Goal: Use online tool/utility: Utilize a website feature to perform a specific function

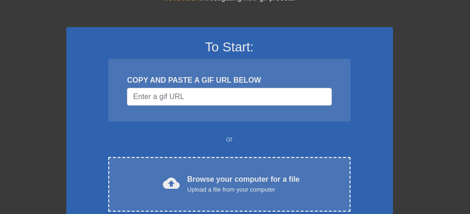
scroll to position [59, 0]
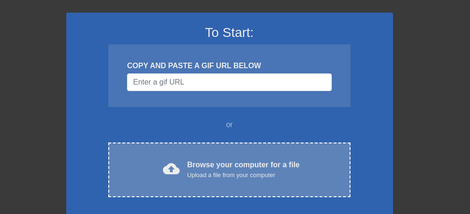
click at [221, 168] on div "Browse your computer for a file Upload a file from your computer" at bounding box center [243, 169] width 112 height 21
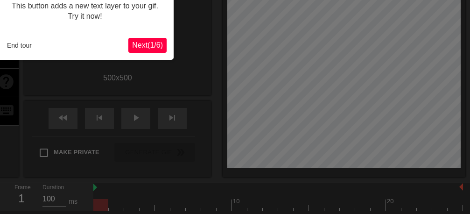
scroll to position [23, 0]
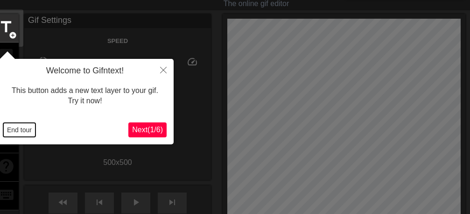
click at [16, 130] on button "End tour" at bounding box center [19, 130] width 32 height 14
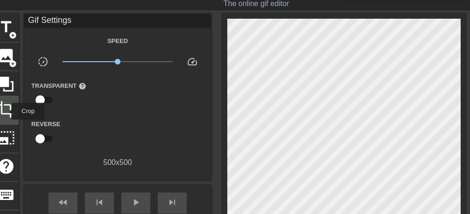
click at [6, 111] on span "crop" at bounding box center [6, 109] width 18 height 18
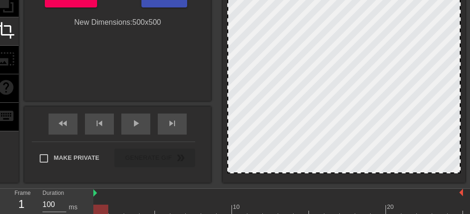
scroll to position [140, 0]
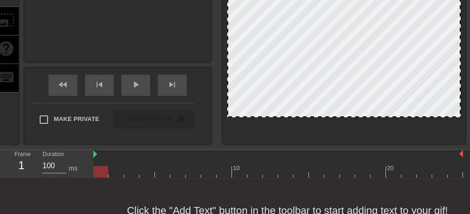
drag, startPoint x: 362, startPoint y: 133, endPoint x: 368, endPoint y: 116, distance: 18.2
click at [368, 116] on div at bounding box center [343, 116] width 231 height 5
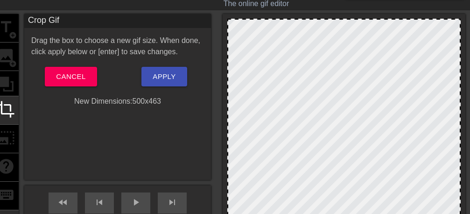
scroll to position [0, 0]
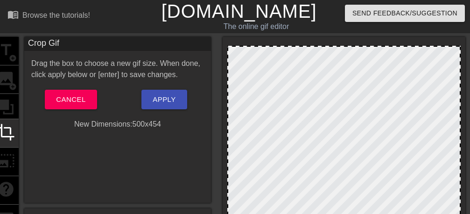
click at [344, 48] on div at bounding box center [343, 152] width 233 height 212
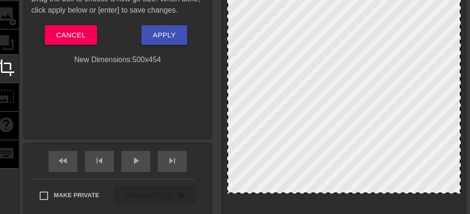
scroll to position [118, 0]
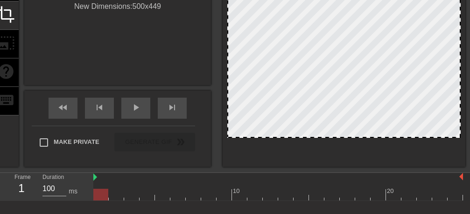
click at [378, 139] on div at bounding box center [343, 136] width 231 height 5
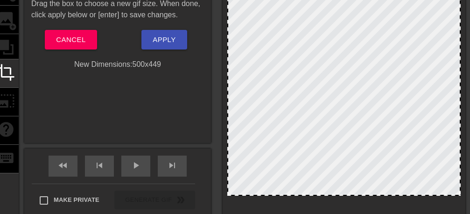
scroll to position [59, 0]
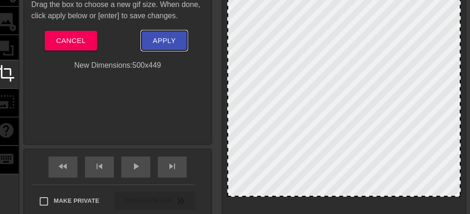
click at [164, 39] on span "Apply" at bounding box center [164, 41] width 23 height 12
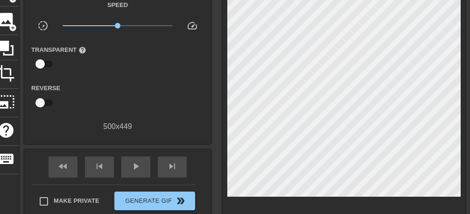
scroll to position [118, 0]
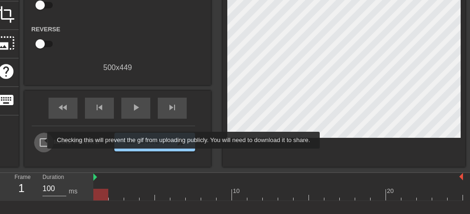
click at [41, 140] on input "Make Private" at bounding box center [44, 143] width 20 height 20
checkbox input "true"
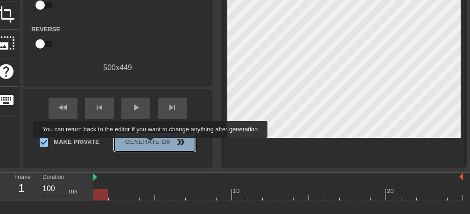
click at [153, 144] on span "Generate Gif double_arrow" at bounding box center [154, 141] width 73 height 11
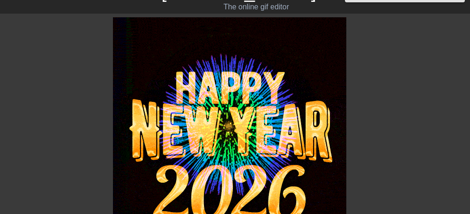
scroll to position [0, 0]
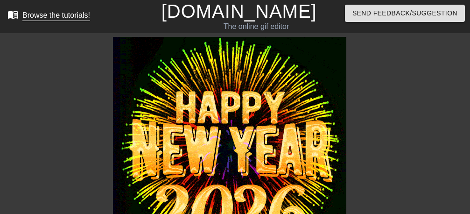
click at [36, 15] on div "Browse the tutorials!" at bounding box center [56, 15] width 68 height 8
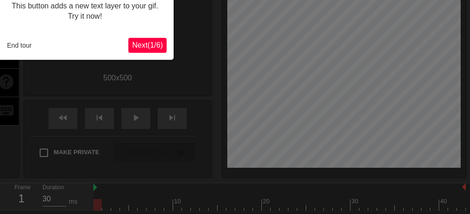
scroll to position [23, 0]
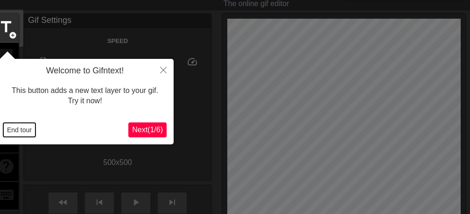
click at [27, 131] on button "End tour" at bounding box center [19, 130] width 32 height 14
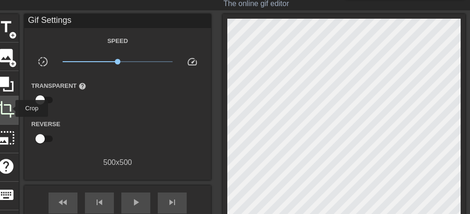
click at [9, 108] on span "crop" at bounding box center [6, 109] width 18 height 18
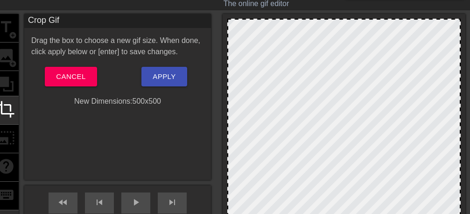
scroll to position [82, 0]
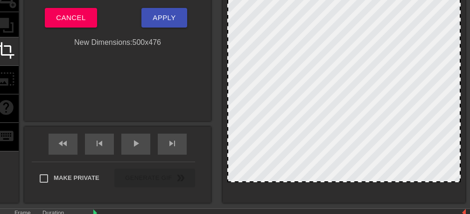
drag, startPoint x: 376, startPoint y: 192, endPoint x: 376, endPoint y: 181, distance: 11.2
click at [376, 181] on div at bounding box center [343, 71] width 233 height 222
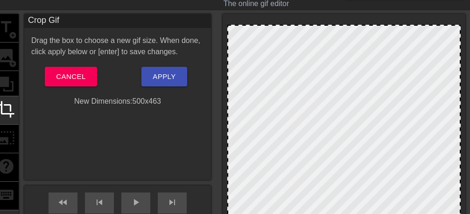
drag, startPoint x: 369, startPoint y: 19, endPoint x: 369, endPoint y: 25, distance: 6.1
click at [369, 25] on div at bounding box center [343, 25] width 231 height 5
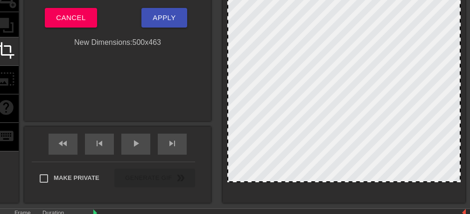
click at [363, 182] on div at bounding box center [343, 181] width 231 height 5
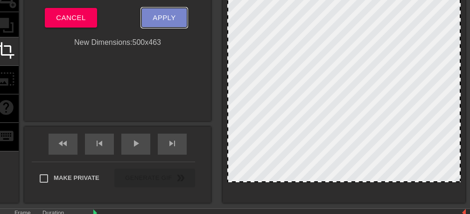
click at [170, 12] on span "Apply" at bounding box center [164, 18] width 23 height 12
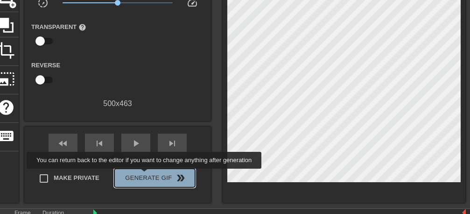
click at [147, 175] on span "Generate Gif double_arrow" at bounding box center [154, 177] width 73 height 11
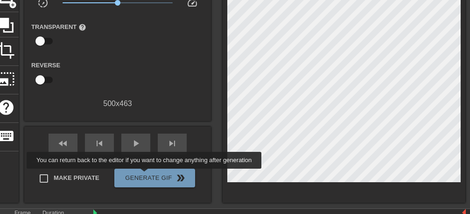
scroll to position [0, 0]
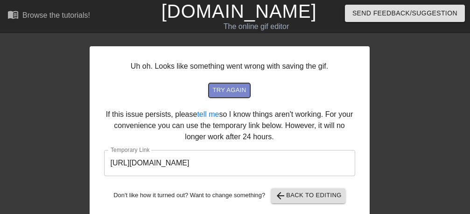
click at [225, 87] on span "try again" at bounding box center [229, 90] width 34 height 11
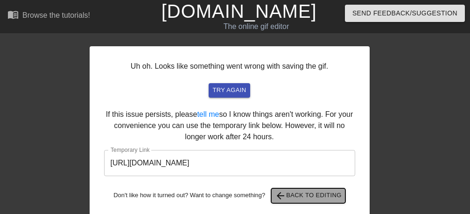
click at [305, 196] on span "arrow_back Back to Editing" at bounding box center [308, 195] width 67 height 11
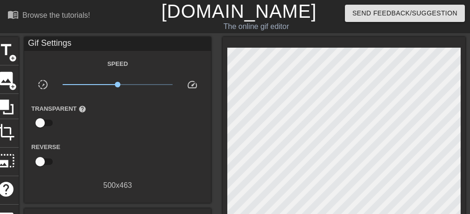
scroll to position [118, 0]
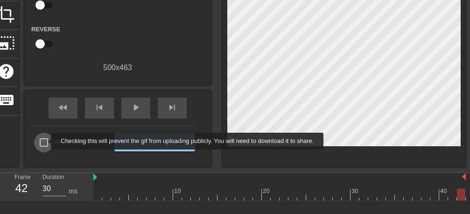
click at [45, 141] on input "Make Private" at bounding box center [44, 143] width 20 height 20
checkbox input "true"
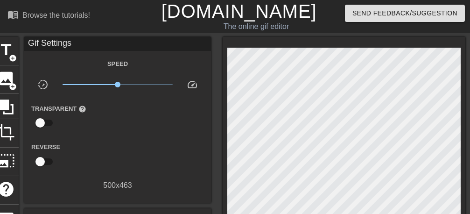
scroll to position [169, 0]
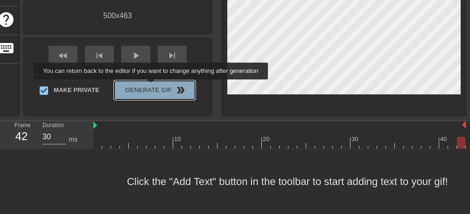
click at [153, 86] on span "Generate Gif double_arrow" at bounding box center [154, 89] width 73 height 11
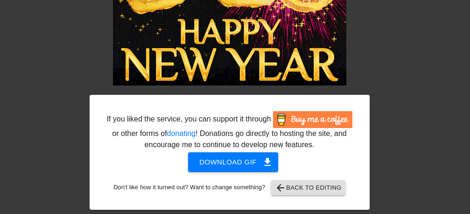
scroll to position [0, 0]
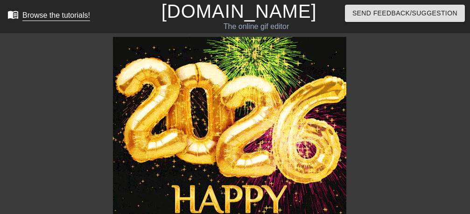
click at [63, 16] on div "Browse the tutorials!" at bounding box center [56, 15] width 68 height 8
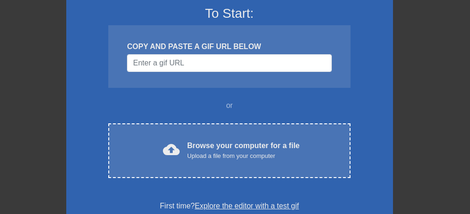
scroll to position [118, 0]
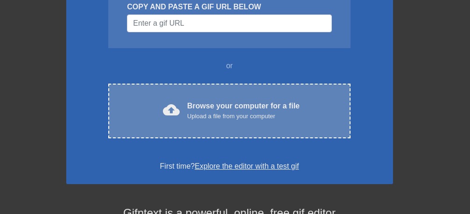
click at [241, 113] on div "Upload a file from your computer" at bounding box center [243, 116] width 112 height 9
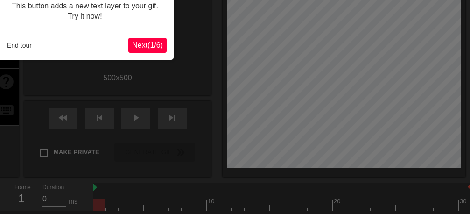
scroll to position [23, 0]
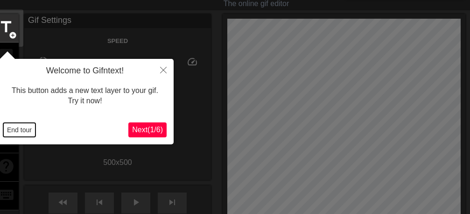
click at [27, 129] on button "End tour" at bounding box center [19, 130] width 32 height 14
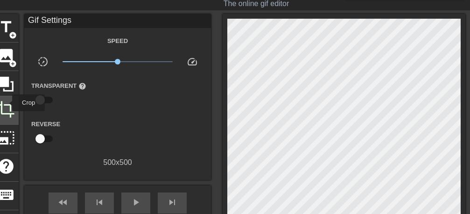
click at [6, 103] on span "crop" at bounding box center [6, 109] width 18 height 18
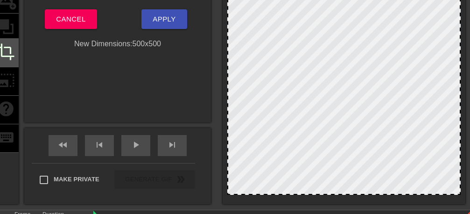
scroll to position [82, 0]
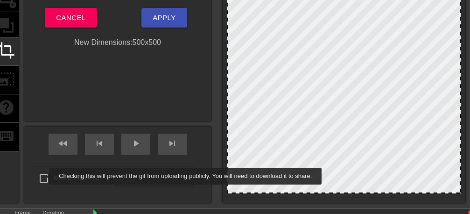
click at [43, 176] on input "Make Private" at bounding box center [44, 178] width 20 height 20
checkbox input "true"
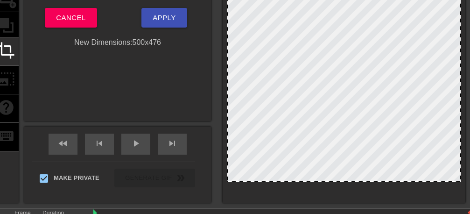
drag, startPoint x: 359, startPoint y: 191, endPoint x: 363, endPoint y: 180, distance: 11.8
click at [363, 180] on div at bounding box center [343, 71] width 233 height 222
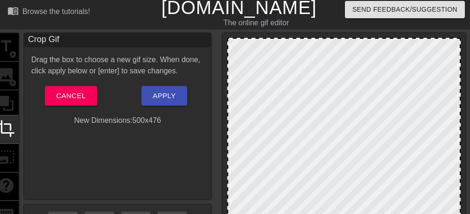
scroll to position [0, 0]
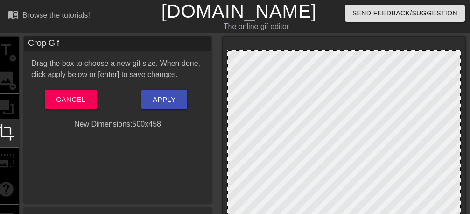
drag, startPoint x: 355, startPoint y: 42, endPoint x: 356, endPoint y: 50, distance: 8.5
click at [356, 50] on div at bounding box center [343, 51] width 231 height 5
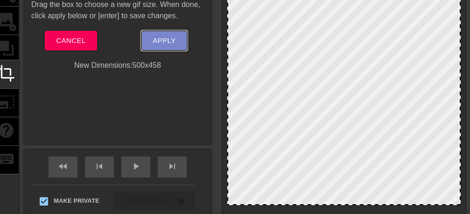
click at [172, 46] on span "Apply" at bounding box center [164, 41] width 23 height 12
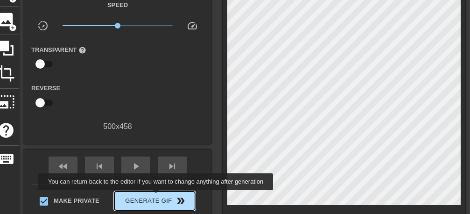
click at [158, 196] on span "Generate Gif double_arrow" at bounding box center [154, 200] width 73 height 11
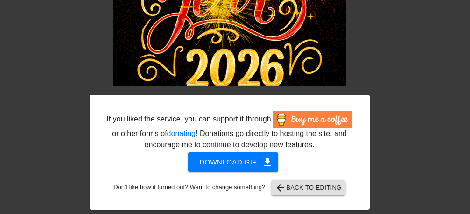
scroll to position [0, 0]
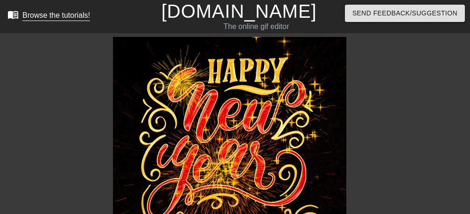
click at [49, 13] on div "Browse the tutorials!" at bounding box center [56, 15] width 68 height 8
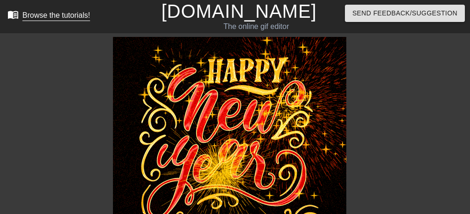
click at [49, 13] on div "Browse the tutorials!" at bounding box center [56, 15] width 68 height 8
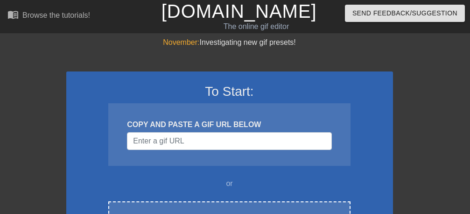
scroll to position [118, 0]
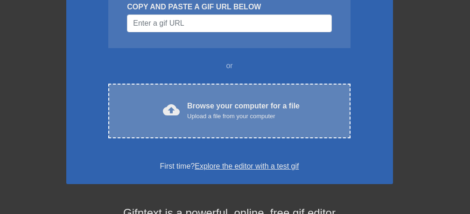
click at [257, 99] on div "cloud_upload Browse your computer for a file Upload a file from your computer C…" at bounding box center [229, 111] width 242 height 55
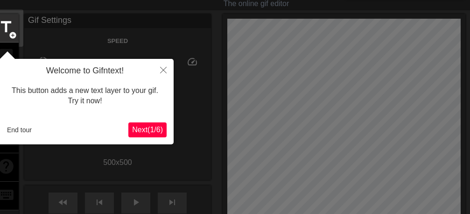
scroll to position [82, 0]
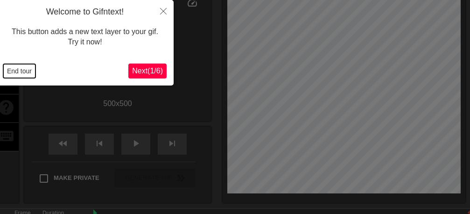
click at [19, 72] on button "End tour" at bounding box center [19, 71] width 32 height 14
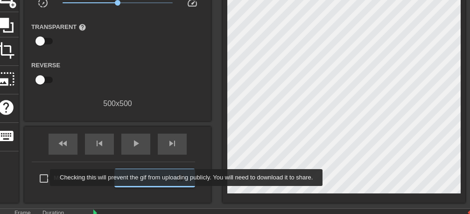
click at [44, 177] on input "Make Private" at bounding box center [44, 178] width 20 height 20
checkbox input "true"
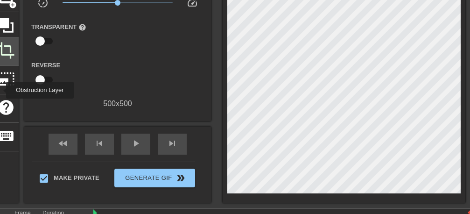
scroll to position [23, 0]
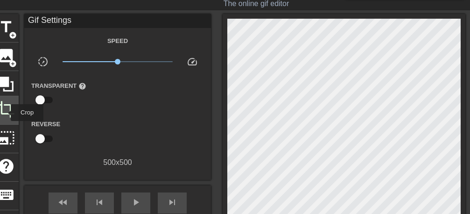
click at [5, 112] on span "crop" at bounding box center [6, 109] width 18 height 18
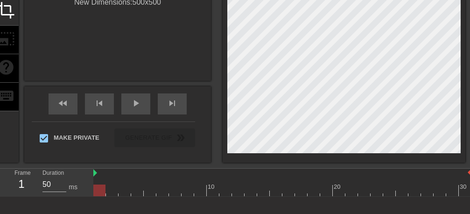
scroll to position [140, 0]
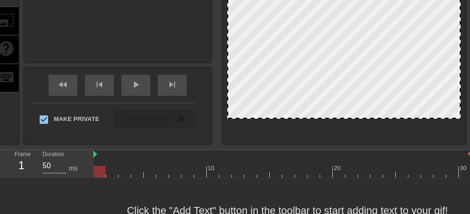
drag, startPoint x: 346, startPoint y: 133, endPoint x: 349, endPoint y: 118, distance: 16.2
click at [349, 118] on div at bounding box center [343, 117] width 231 height 5
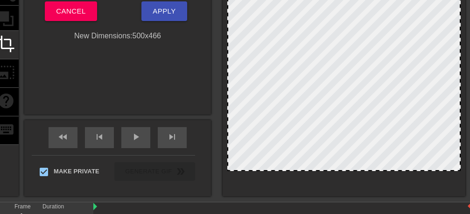
scroll to position [23, 0]
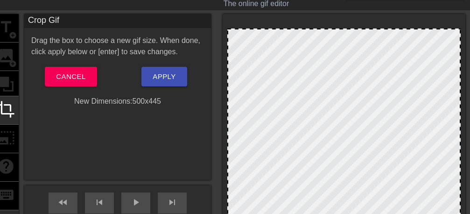
drag, startPoint x: 345, startPoint y: 20, endPoint x: 346, endPoint y: 30, distance: 9.8
click at [346, 30] on div at bounding box center [343, 132] width 233 height 208
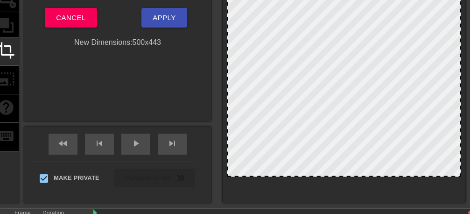
click at [346, 175] on div at bounding box center [343, 73] width 233 height 207
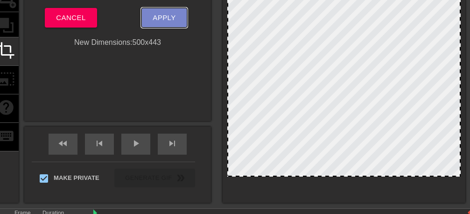
click at [157, 14] on span "Apply" at bounding box center [164, 18] width 23 height 12
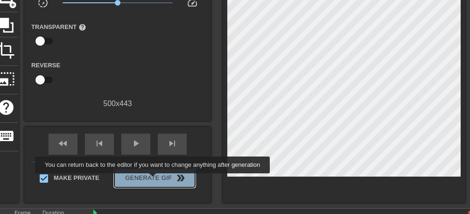
click at [155, 180] on span "Generate Gif double_arrow" at bounding box center [154, 177] width 73 height 11
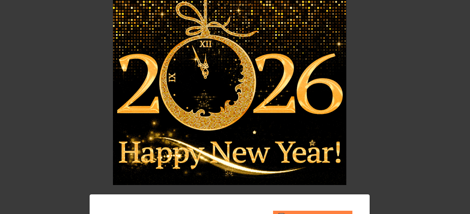
scroll to position [0, 0]
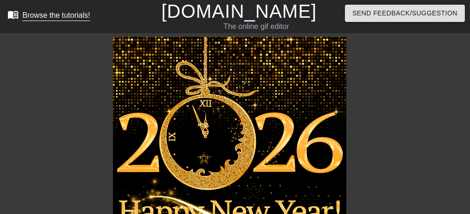
click at [66, 19] on div "Browse the tutorials!" at bounding box center [56, 15] width 68 height 8
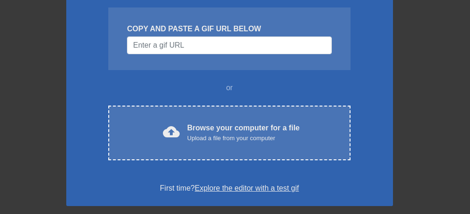
scroll to position [176, 0]
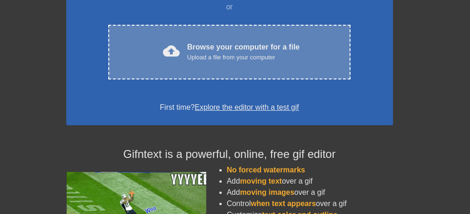
click at [236, 56] on div "Upload a file from your computer" at bounding box center [243, 57] width 112 height 9
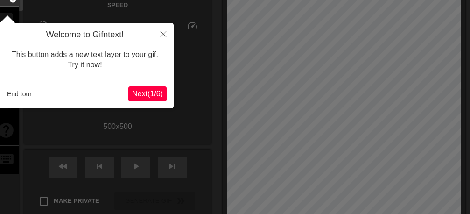
scroll to position [23, 0]
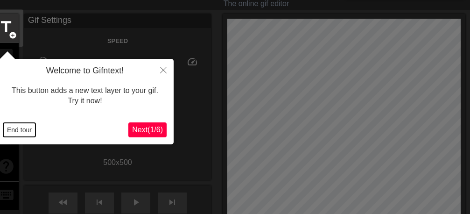
click at [29, 127] on button "End tour" at bounding box center [19, 130] width 32 height 14
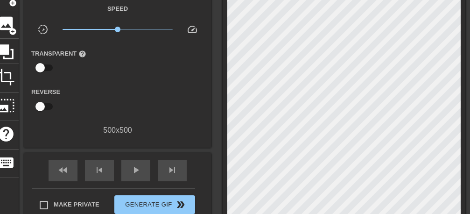
scroll to position [177, 0]
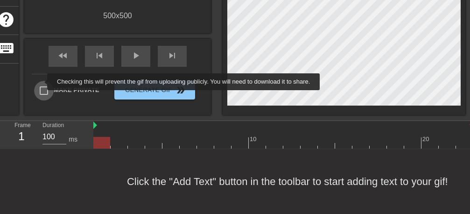
click at [41, 82] on input "Make Private" at bounding box center [44, 91] width 20 height 20
checkbox input "true"
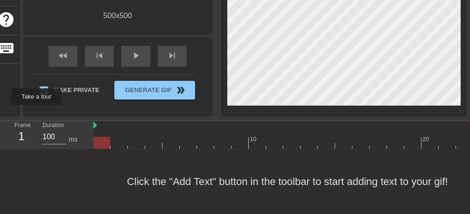
scroll to position [1, 0]
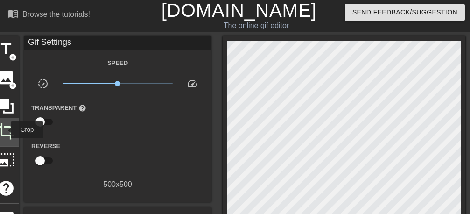
click at [5, 130] on span "crop" at bounding box center [6, 131] width 18 height 18
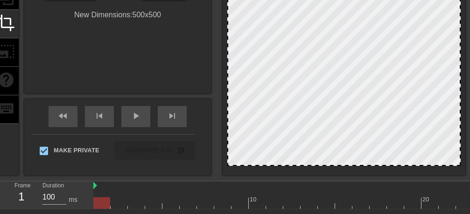
scroll to position [119, 0]
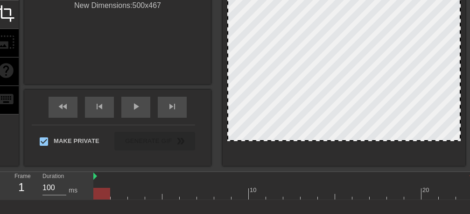
drag, startPoint x: 352, startPoint y: 154, endPoint x: 358, endPoint y: 139, distance: 16.7
click at [358, 139] on div at bounding box center [343, 32] width 233 height 218
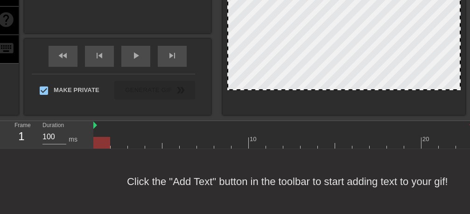
scroll to position [60, 0]
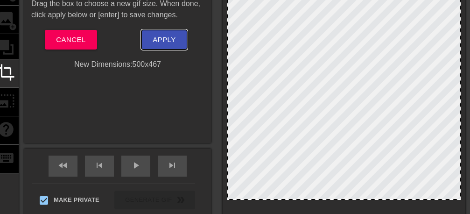
click at [163, 43] on span "Apply" at bounding box center [164, 40] width 23 height 12
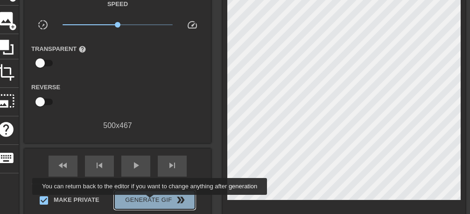
click at [152, 201] on span "Generate Gif double_arrow" at bounding box center [154, 199] width 73 height 11
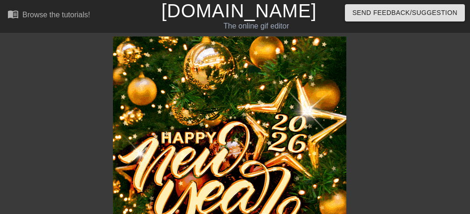
scroll to position [0, 0]
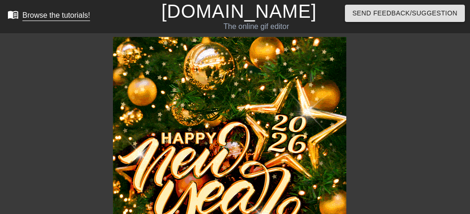
click at [64, 19] on div "Browse the tutorials!" at bounding box center [56, 15] width 68 height 8
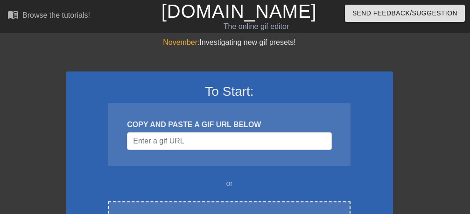
scroll to position [118, 0]
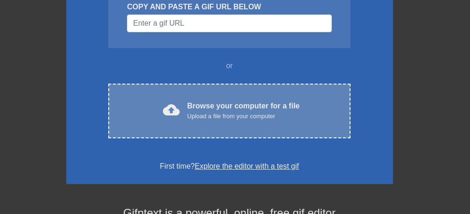
click at [211, 106] on div "Browse your computer for a file Upload a file from your computer" at bounding box center [243, 110] width 112 height 21
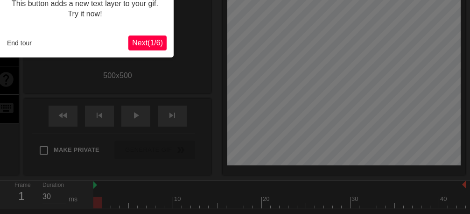
scroll to position [23, 0]
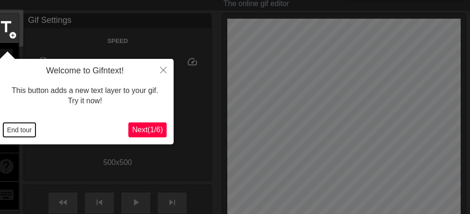
click at [16, 133] on button "End tour" at bounding box center [19, 130] width 32 height 14
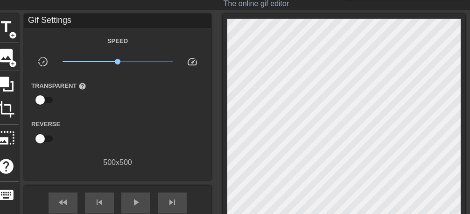
scroll to position [169, 0]
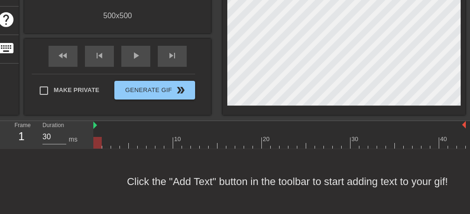
click at [43, 89] on input "Make Private" at bounding box center [44, 91] width 20 height 20
checkbox input "true"
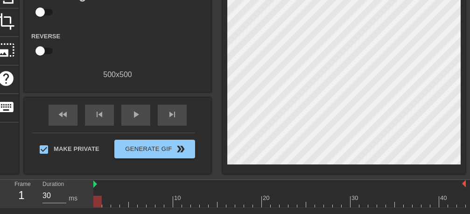
scroll to position [52, 0]
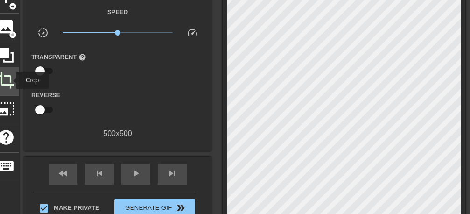
click at [10, 80] on span "crop" at bounding box center [6, 80] width 18 height 18
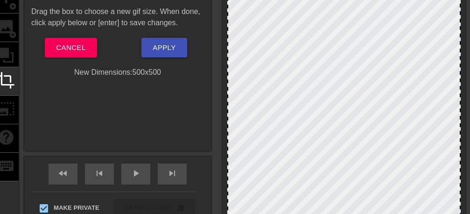
scroll to position [111, 0]
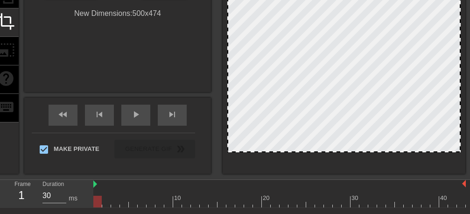
drag, startPoint x: 391, startPoint y: 163, endPoint x: 392, endPoint y: 151, distance: 12.2
click at [392, 151] on div at bounding box center [343, 151] width 231 height 5
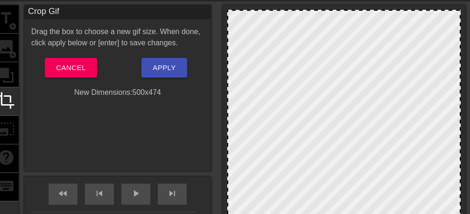
scroll to position [0, 0]
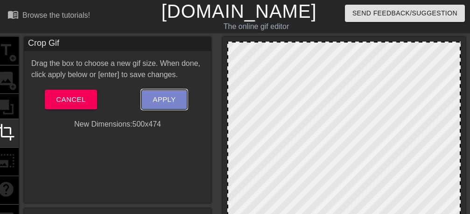
click at [157, 96] on span "Apply" at bounding box center [164, 99] width 23 height 12
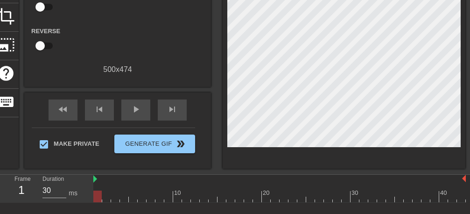
scroll to position [118, 0]
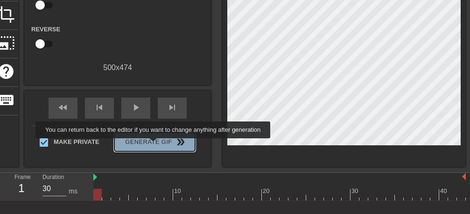
click at [155, 145] on span "Generate Gif double_arrow" at bounding box center [154, 141] width 73 height 11
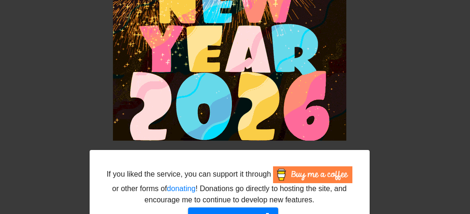
scroll to position [0, 0]
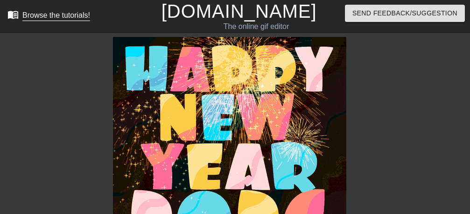
click at [51, 15] on div "Browse the tutorials!" at bounding box center [56, 15] width 68 height 8
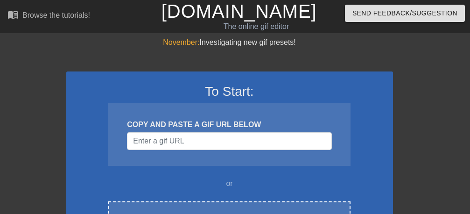
scroll to position [118, 0]
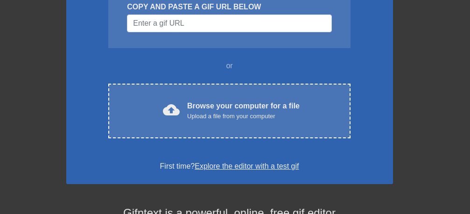
click at [257, 110] on div "Browse your computer for a file Upload a file from your computer" at bounding box center [243, 110] width 112 height 21
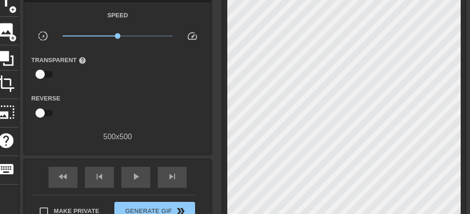
scroll to position [107, 0]
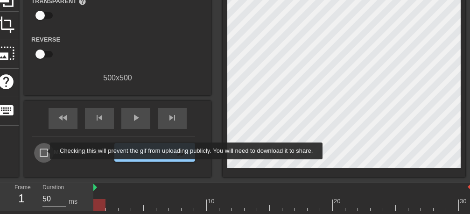
click at [44, 151] on input "Make Private" at bounding box center [44, 153] width 20 height 20
checkbox input "true"
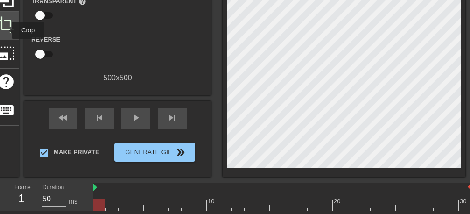
click at [6, 30] on span "crop" at bounding box center [6, 25] width 18 height 18
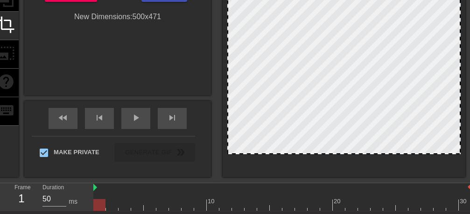
drag, startPoint x: 367, startPoint y: 167, endPoint x: 371, endPoint y: 153, distance: 14.0
click at [371, 153] on div at bounding box center [343, 153] width 231 height 5
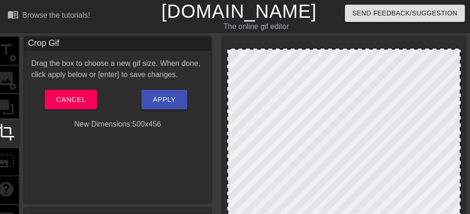
drag, startPoint x: 344, startPoint y: 44, endPoint x: 344, endPoint y: 51, distance: 7.0
click at [344, 51] on div at bounding box center [343, 155] width 233 height 213
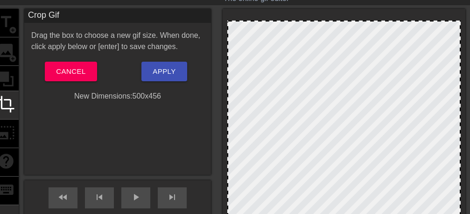
scroll to position [118, 0]
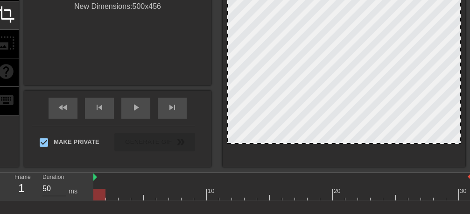
click at [330, 142] on div at bounding box center [343, 37] width 233 height 213
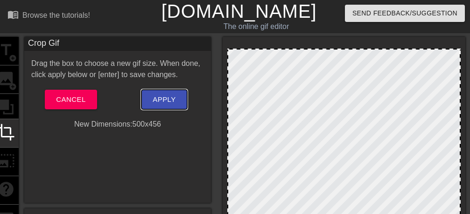
click at [173, 102] on span "Apply" at bounding box center [164, 99] width 23 height 12
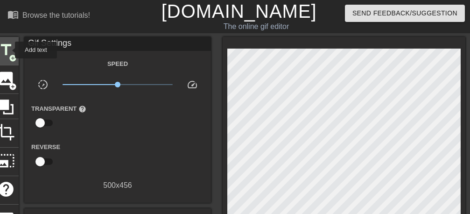
click at [9, 50] on span "title" at bounding box center [6, 50] width 18 height 18
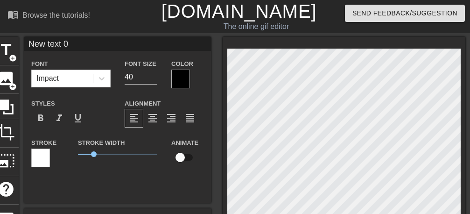
click at [78, 43] on input "New text 0" at bounding box center [117, 44] width 187 height 14
type input "N"
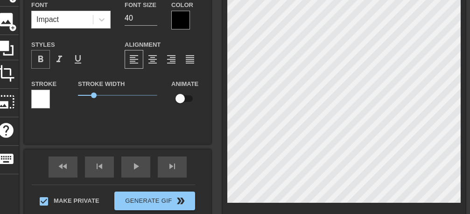
type input "كل عام و أنتم بخير"
click at [42, 59] on span "format_bold" at bounding box center [40, 59] width 11 height 11
click at [182, 17] on div at bounding box center [180, 20] width 19 height 19
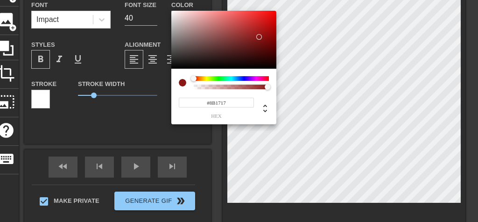
type input "#8B1717"
click at [259, 37] on div at bounding box center [223, 40] width 105 height 58
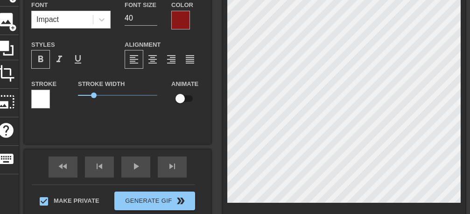
click at [45, 59] on span "format_bold" at bounding box center [40, 59] width 11 height 11
click at [85, 19] on div "Impact" at bounding box center [62, 19] width 61 height 17
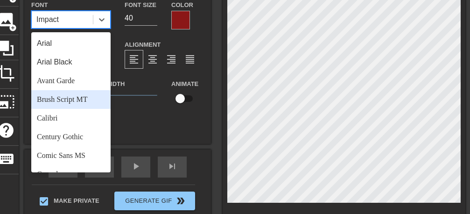
click at [65, 99] on div "Brush Script MT" at bounding box center [70, 99] width 79 height 19
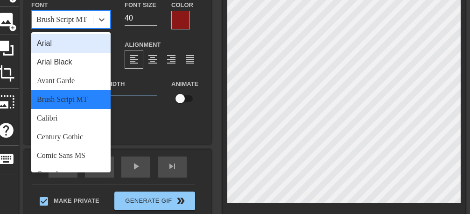
click at [88, 18] on div "Brush Script MT" at bounding box center [62, 19] width 61 height 17
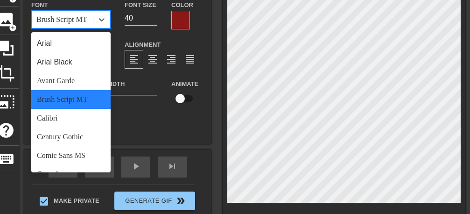
scroll to position [118, 0]
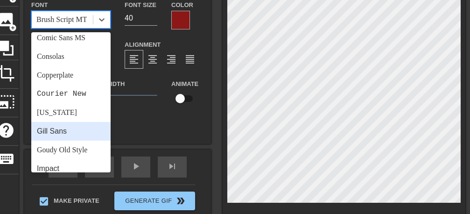
click at [53, 131] on div "Gill Sans" at bounding box center [70, 131] width 79 height 19
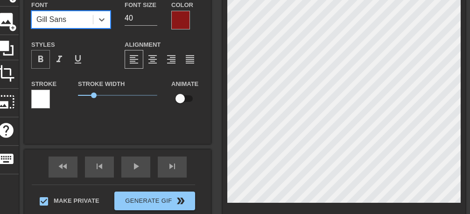
click at [40, 56] on span "format_bold" at bounding box center [40, 59] width 11 height 11
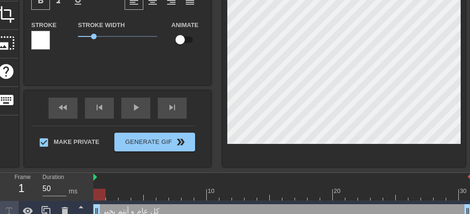
scroll to position [59, 0]
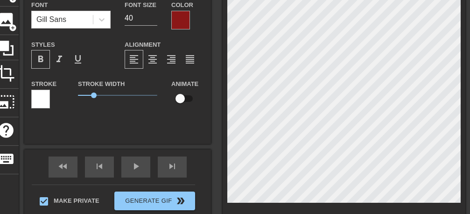
click at [45, 98] on div at bounding box center [40, 99] width 19 height 19
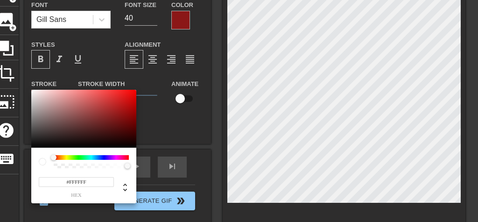
type input "#420C0C"
click at [117, 133] on div at bounding box center [83, 119] width 105 height 58
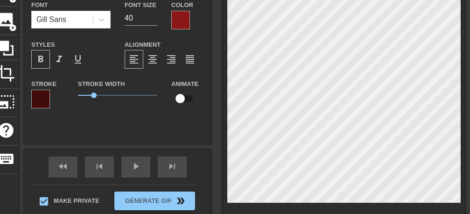
click at [44, 100] on div at bounding box center [40, 99] width 19 height 19
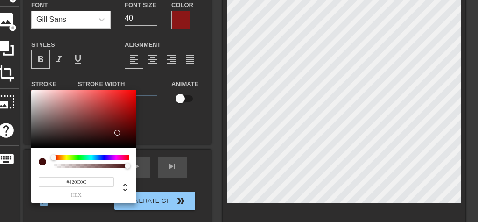
click at [110, 104] on div at bounding box center [83, 119] width 105 height 58
type input "#C03030"
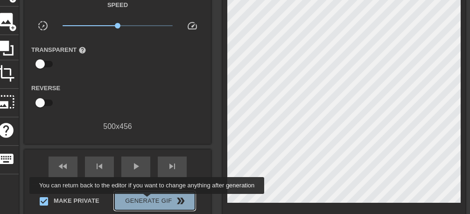
click at [149, 200] on span "Generate Gif double_arrow" at bounding box center [154, 200] width 73 height 11
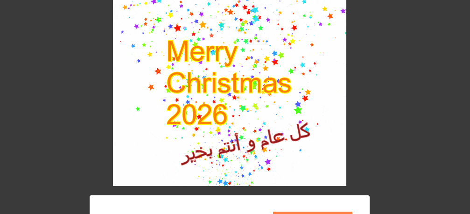
scroll to position [0, 0]
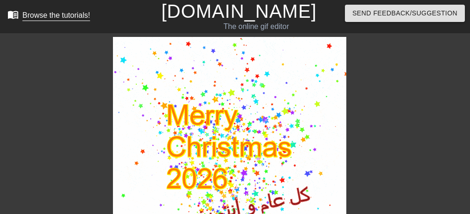
click at [49, 16] on div "Browse the tutorials!" at bounding box center [56, 15] width 68 height 8
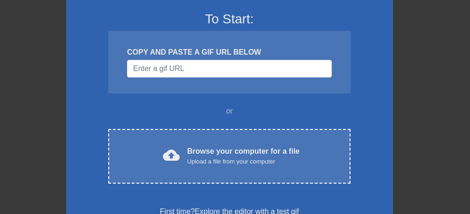
scroll to position [118, 0]
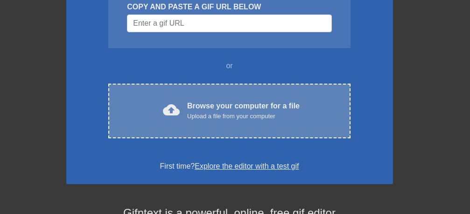
click at [272, 105] on div "Browse your computer for a file Upload a file from your computer" at bounding box center [243, 110] width 112 height 21
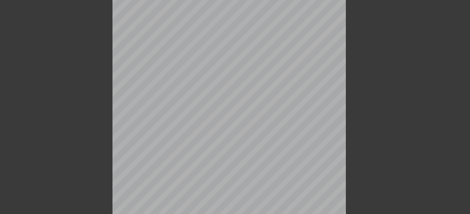
scroll to position [107, 0]
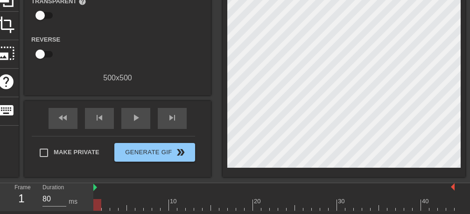
click at [44, 153] on input "Make Private" at bounding box center [44, 153] width 20 height 20
checkbox input "true"
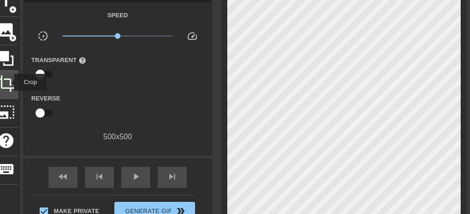
click at [8, 82] on span "crop" at bounding box center [6, 84] width 18 height 18
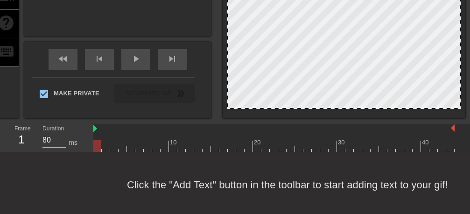
scroll to position [169, 0]
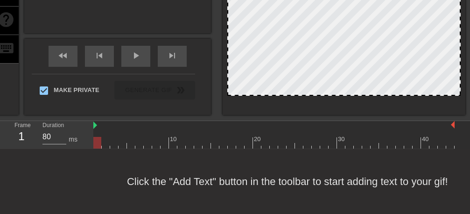
drag, startPoint x: 355, startPoint y: 105, endPoint x: 368, endPoint y: 95, distance: 16.7
click at [368, 95] on div at bounding box center [343, 94] width 231 height 5
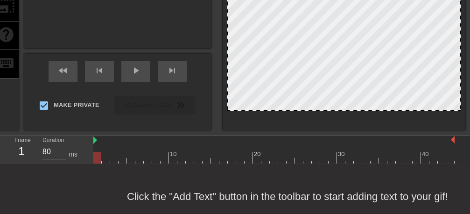
scroll to position [111, 0]
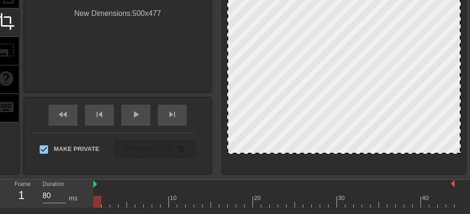
click at [358, 152] on div at bounding box center [343, 42] width 233 height 223
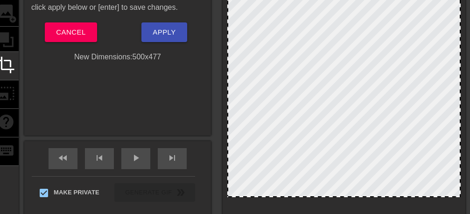
scroll to position [0, 0]
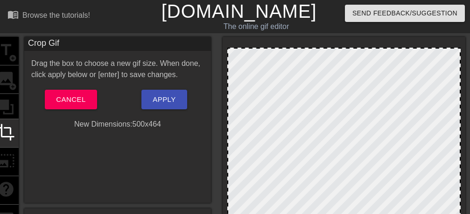
drag, startPoint x: 349, startPoint y: 42, endPoint x: 350, endPoint y: 48, distance: 6.1
click at [350, 48] on div at bounding box center [343, 48] width 231 height 5
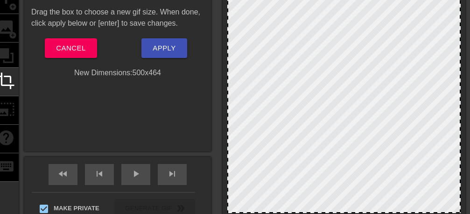
scroll to position [59, 0]
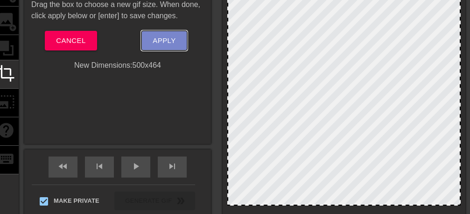
click at [170, 43] on span "Apply" at bounding box center [164, 41] width 23 height 12
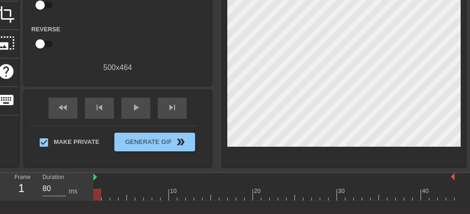
scroll to position [169, 0]
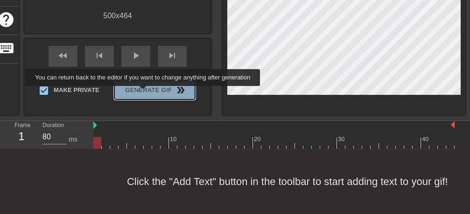
click at [145, 92] on span "Generate Gif double_arrow" at bounding box center [154, 89] width 73 height 11
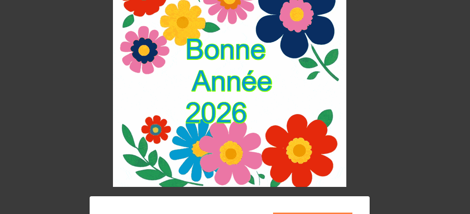
scroll to position [0, 0]
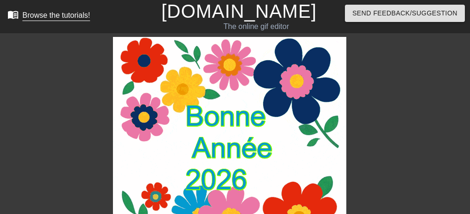
click at [59, 19] on div "Browse the tutorials!" at bounding box center [56, 15] width 68 height 8
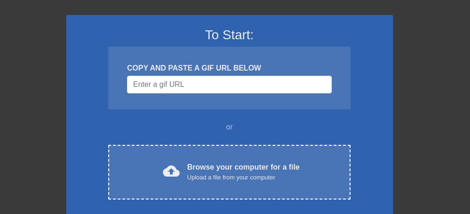
scroll to position [59, 0]
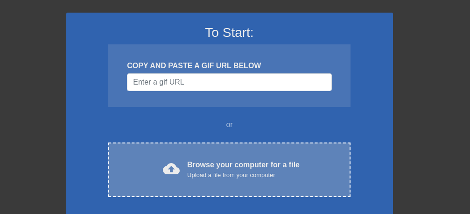
click at [253, 168] on div "Browse your computer for a file Upload a file from your computer" at bounding box center [243, 169] width 112 height 21
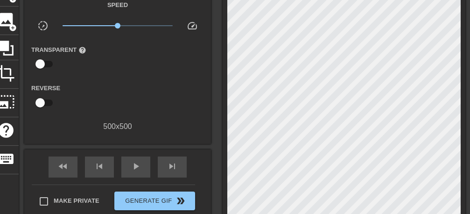
scroll to position [118, 0]
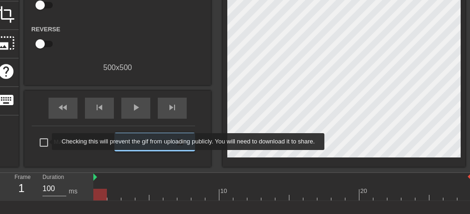
click at [46, 141] on input "Make Private" at bounding box center [44, 143] width 20 height 20
checkbox input "true"
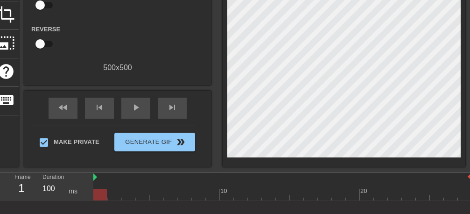
scroll to position [0, 0]
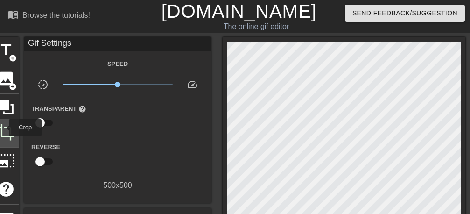
click at [3, 127] on span "crop" at bounding box center [6, 132] width 18 height 18
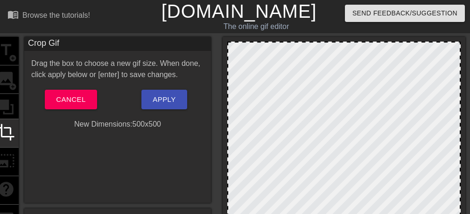
scroll to position [118, 0]
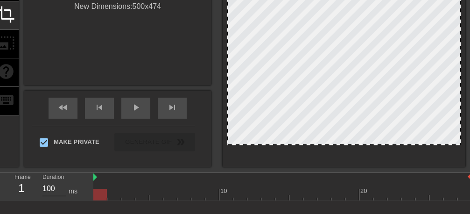
drag, startPoint x: 363, startPoint y: 156, endPoint x: 365, endPoint y: 144, distance: 12.3
click at [365, 144] on div at bounding box center [343, 144] width 231 height 5
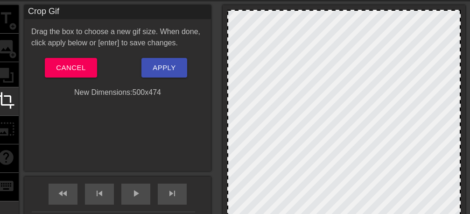
scroll to position [0, 0]
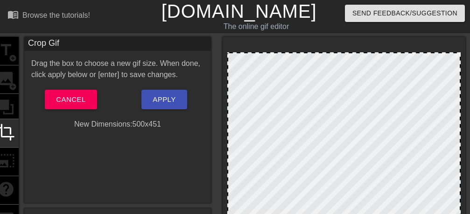
drag, startPoint x: 301, startPoint y: 42, endPoint x: 301, endPoint y: 53, distance: 10.7
click at [301, 53] on div at bounding box center [343, 53] width 231 height 5
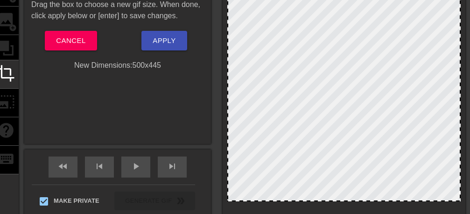
click at [350, 201] on div at bounding box center [343, 200] width 231 height 5
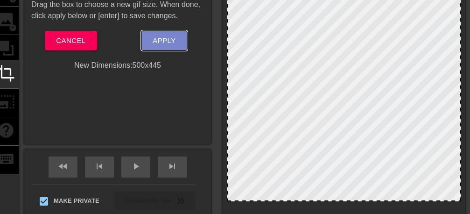
click at [160, 44] on span "Apply" at bounding box center [164, 41] width 23 height 12
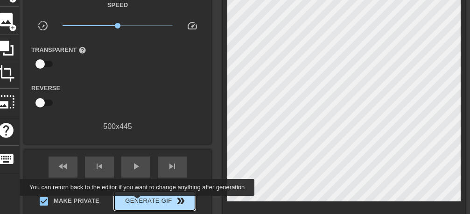
click at [140, 202] on span "Generate Gif double_arrow" at bounding box center [154, 200] width 73 height 11
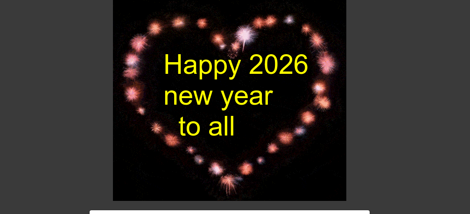
scroll to position [0, 0]
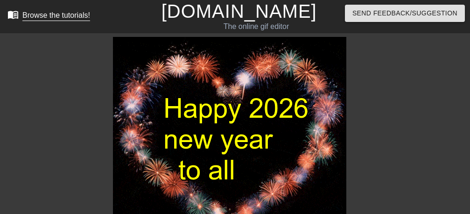
click at [58, 13] on div "Browse the tutorials!" at bounding box center [56, 15] width 68 height 8
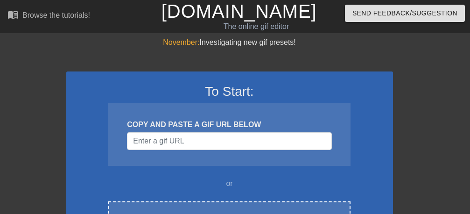
scroll to position [118, 0]
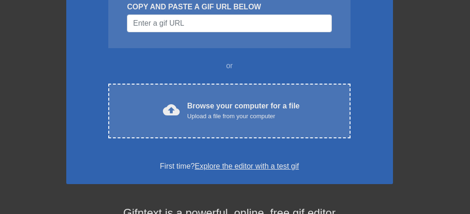
click at [215, 115] on div "Upload a file from your computer" at bounding box center [243, 116] width 112 height 9
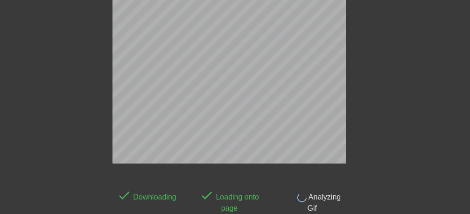
scroll to position [110, 0]
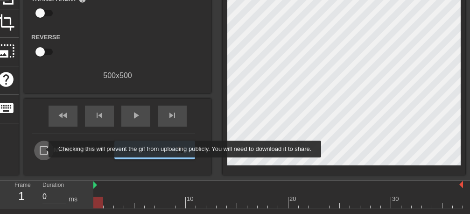
click at [42, 149] on input "Make Private" at bounding box center [44, 150] width 20 height 20
checkbox input "true"
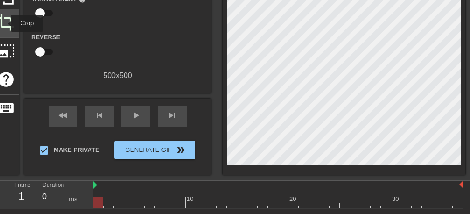
click at [5, 23] on span "crop" at bounding box center [6, 23] width 18 height 18
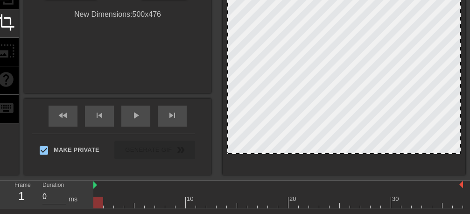
drag, startPoint x: 377, startPoint y: 165, endPoint x: 379, endPoint y: 154, distance: 11.4
click at [379, 154] on div at bounding box center [343, 153] width 231 height 5
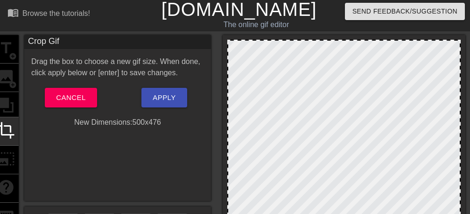
scroll to position [0, 0]
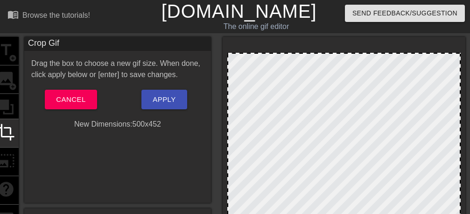
drag, startPoint x: 341, startPoint y: 42, endPoint x: 341, endPoint y: 53, distance: 11.2
click at [341, 53] on div at bounding box center [343, 53] width 231 height 5
click at [159, 105] on span "Apply" at bounding box center [164, 99] width 23 height 12
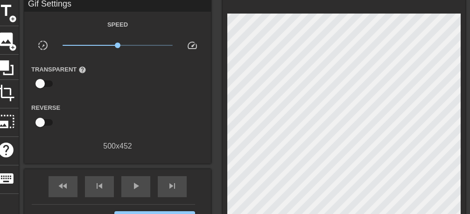
scroll to position [118, 0]
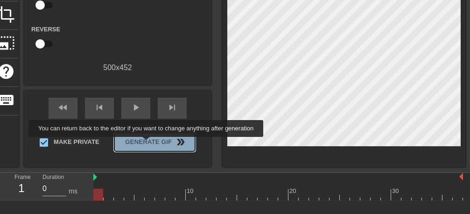
click at [148, 143] on span "Generate Gif double_arrow" at bounding box center [154, 141] width 73 height 11
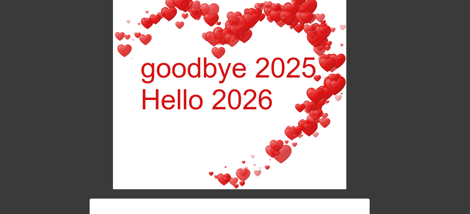
scroll to position [0, 0]
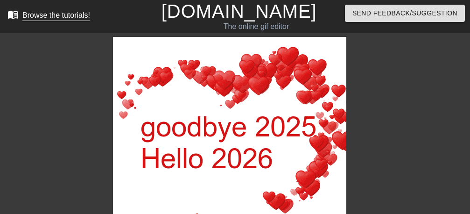
click at [42, 14] on div "Browse the tutorials!" at bounding box center [56, 15] width 68 height 8
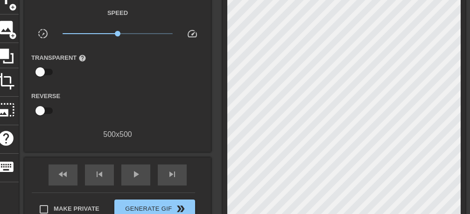
scroll to position [168, 0]
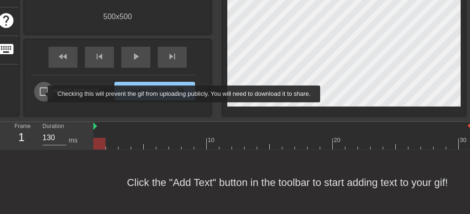
click at [42, 94] on input "Make Private" at bounding box center [44, 92] width 20 height 20
checkbox input "true"
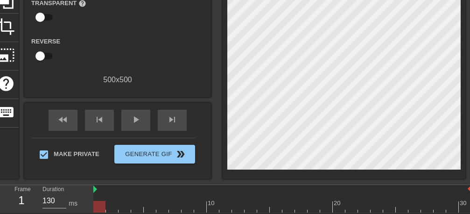
scroll to position [51, 0]
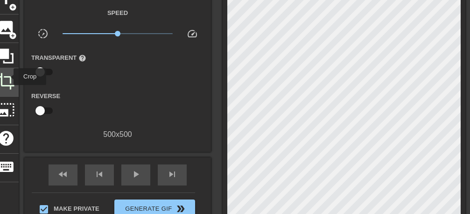
click at [7, 77] on span "crop" at bounding box center [6, 81] width 18 height 18
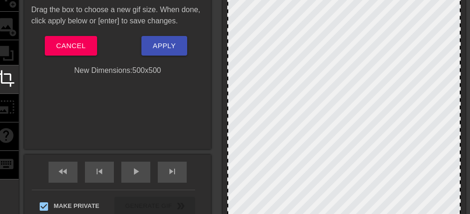
scroll to position [110, 0]
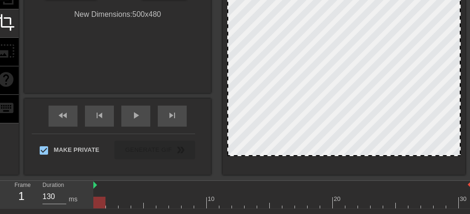
drag, startPoint x: 365, startPoint y: 164, endPoint x: 366, endPoint y: 152, distance: 12.7
click at [366, 155] on div at bounding box center [343, 155] width 231 height 5
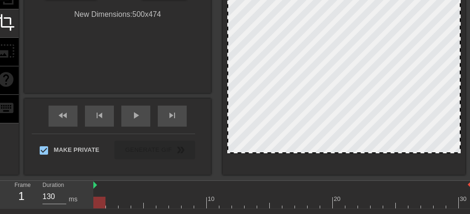
click at [343, 150] on div at bounding box center [343, 42] width 233 height 221
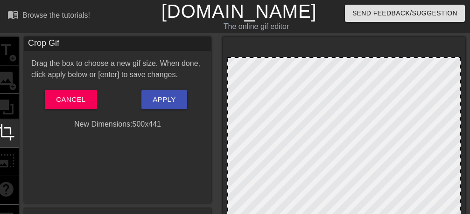
drag, startPoint x: 347, startPoint y: 42, endPoint x: 347, endPoint y: 57, distance: 15.4
click at [347, 57] on div at bounding box center [343, 58] width 231 height 5
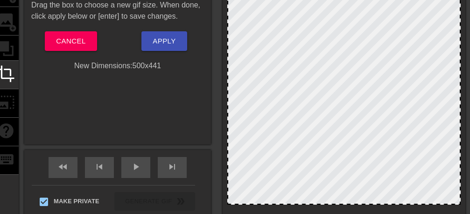
scroll to position [59, 0]
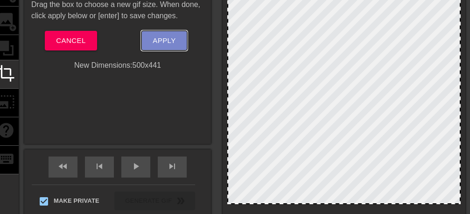
click at [168, 44] on span "Apply" at bounding box center [164, 41] width 23 height 12
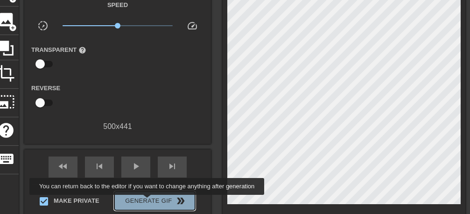
click at [149, 201] on span "Generate Gif double_arrow" at bounding box center [154, 200] width 73 height 11
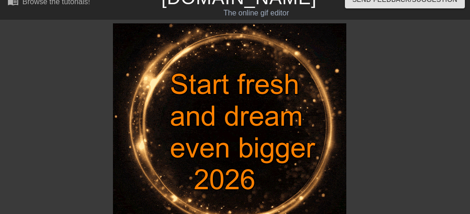
scroll to position [0, 0]
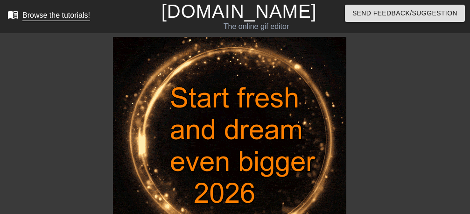
click at [60, 17] on div "Browse the tutorials!" at bounding box center [56, 15] width 68 height 8
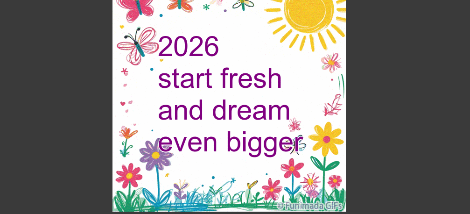
scroll to position [107, 0]
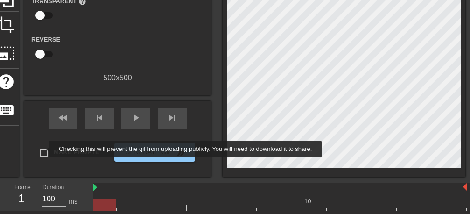
click at [43, 149] on input "Make Private" at bounding box center [44, 153] width 20 height 20
checkbox input "true"
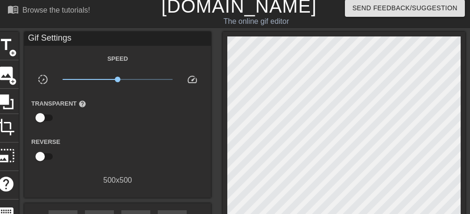
scroll to position [0, 0]
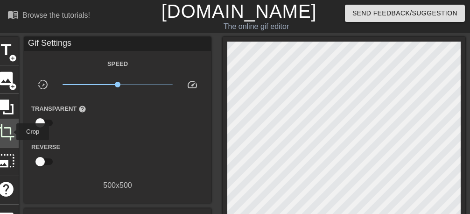
click at [10, 132] on span "crop" at bounding box center [6, 132] width 18 height 18
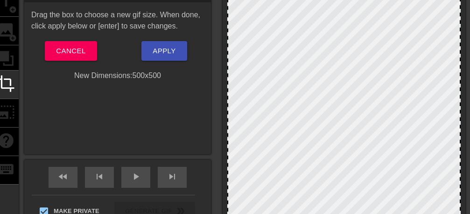
scroll to position [118, 0]
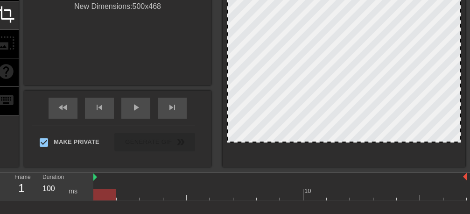
drag, startPoint x: 380, startPoint y: 154, endPoint x: 385, endPoint y: 140, distance: 15.6
click at [385, 140] on div at bounding box center [343, 33] width 233 height 218
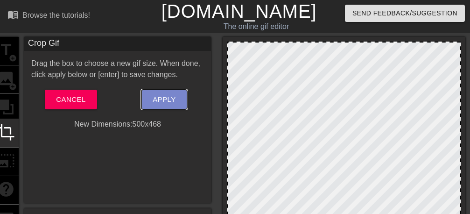
click at [171, 101] on span "Apply" at bounding box center [164, 99] width 23 height 12
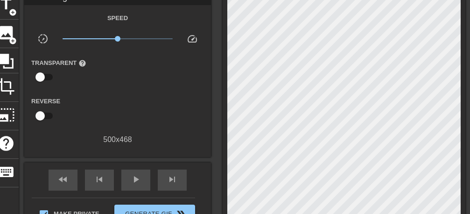
scroll to position [118, 0]
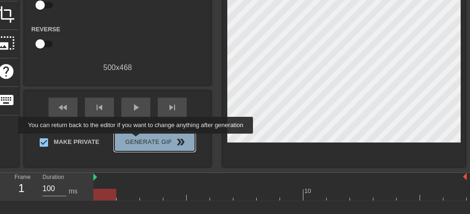
click at [138, 140] on span "Generate Gif double_arrow" at bounding box center [154, 141] width 73 height 11
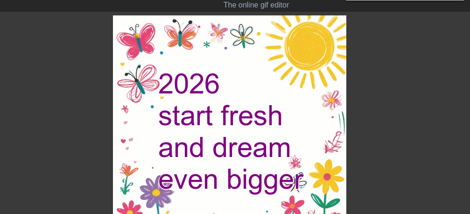
scroll to position [0, 0]
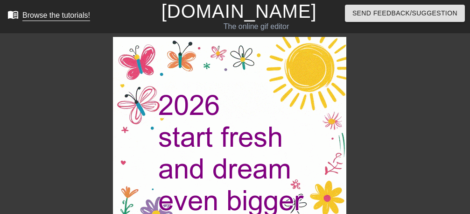
click at [45, 18] on div "Browse the tutorials!" at bounding box center [56, 15] width 68 height 8
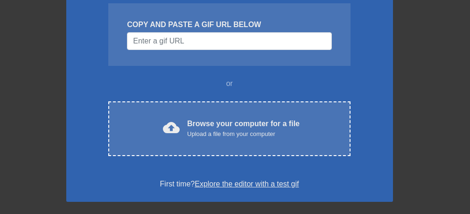
scroll to position [118, 0]
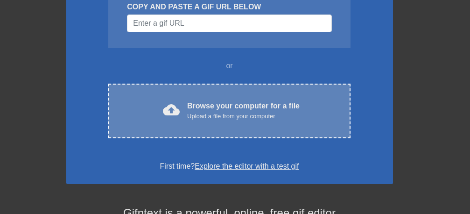
click at [264, 115] on div "Upload a file from your computer" at bounding box center [243, 116] width 112 height 9
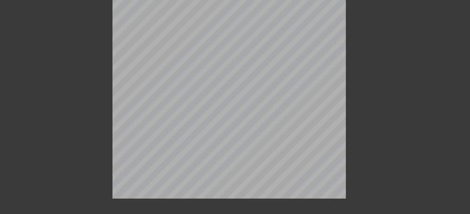
scroll to position [110, 0]
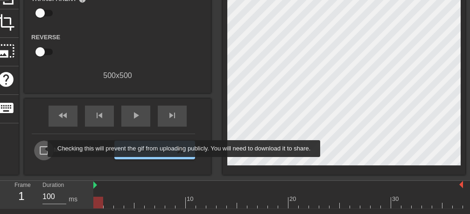
click at [42, 148] on input "Make Private" at bounding box center [44, 150] width 20 height 20
checkbox input "true"
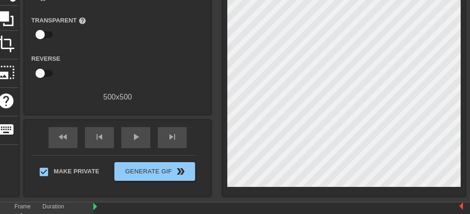
scroll to position [0, 0]
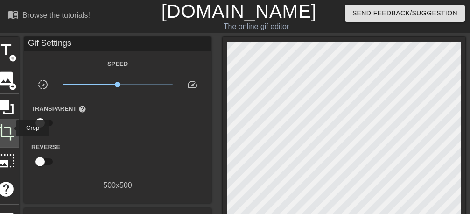
click at [10, 128] on span "crop" at bounding box center [6, 132] width 18 height 18
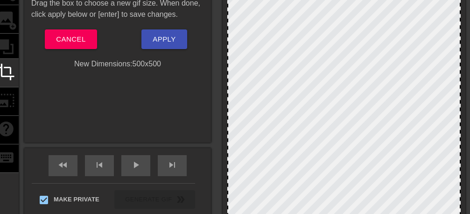
scroll to position [118, 0]
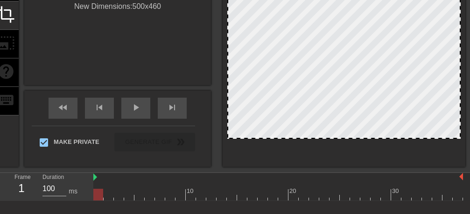
drag, startPoint x: 364, startPoint y: 157, endPoint x: 364, endPoint y: 138, distance: 18.7
click at [364, 138] on div at bounding box center [343, 137] width 231 height 5
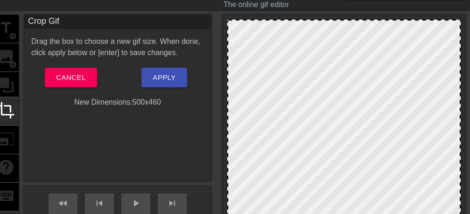
scroll to position [0, 0]
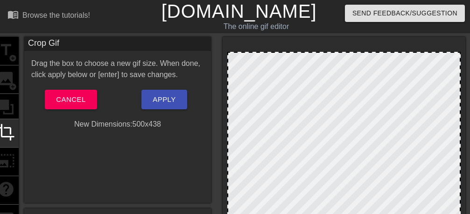
drag, startPoint x: 337, startPoint y: 42, endPoint x: 337, endPoint y: 52, distance: 10.3
click at [337, 52] on div at bounding box center [343, 52] width 231 height 5
click at [163, 100] on span "Apply" at bounding box center [164, 99] width 23 height 12
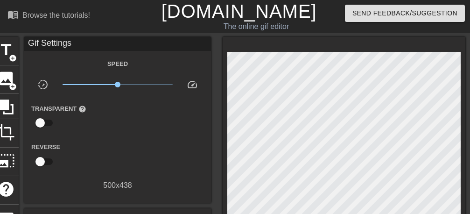
scroll to position [73, 0]
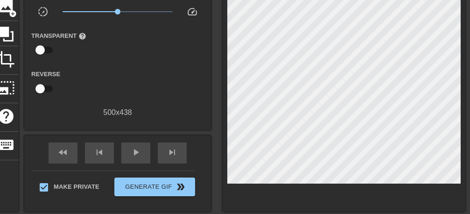
click at [163, 100] on div "Speed slow_motion_video x1.00 speed Transparent help Reverse 500 x 438" at bounding box center [117, 51] width 173 height 133
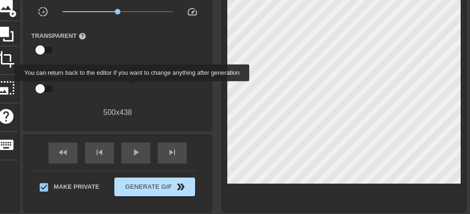
scroll to position [169, 0]
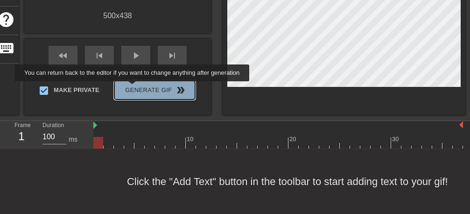
click at [134, 88] on span "Generate Gif double_arrow" at bounding box center [154, 89] width 73 height 11
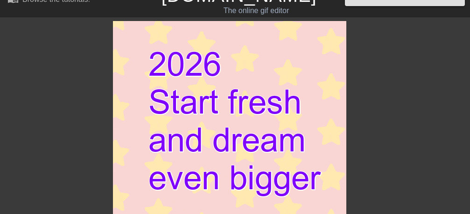
scroll to position [0, 0]
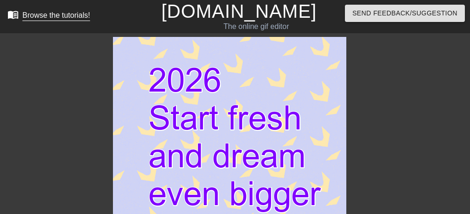
click at [53, 15] on div "Browse the tutorials!" at bounding box center [56, 15] width 68 height 8
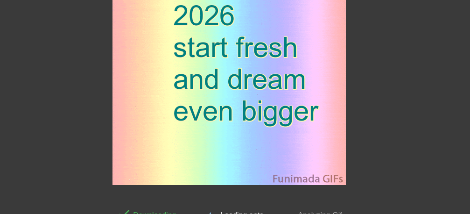
scroll to position [107, 0]
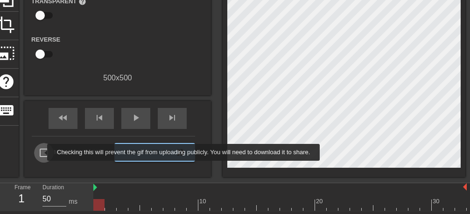
click at [41, 152] on input "Make Private" at bounding box center [44, 153] width 20 height 20
checkbox input "true"
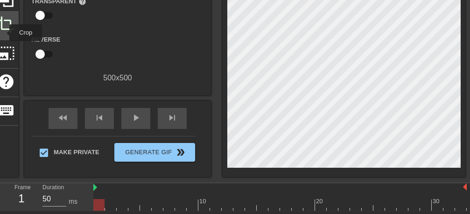
click at [3, 33] on div "crop" at bounding box center [5, 26] width 25 height 28
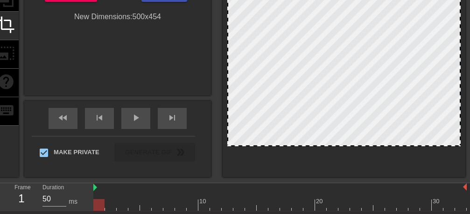
drag, startPoint x: 337, startPoint y: 166, endPoint x: 339, endPoint y: 145, distance: 21.5
click at [339, 145] on div at bounding box center [343, 40] width 233 height 212
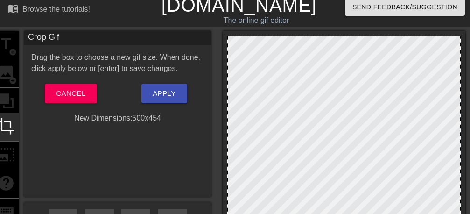
scroll to position [0, 0]
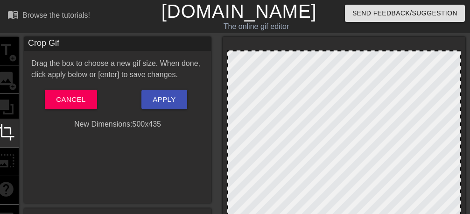
drag, startPoint x: 346, startPoint y: 43, endPoint x: 347, endPoint y: 52, distance: 8.9
click at [347, 52] on div at bounding box center [343, 151] width 233 height 203
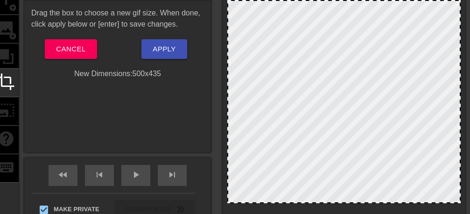
scroll to position [59, 0]
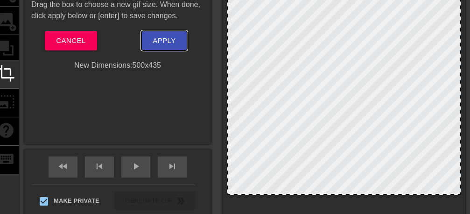
click at [168, 45] on span "Apply" at bounding box center [164, 41] width 23 height 12
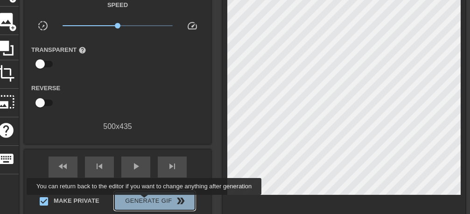
click at [147, 201] on span "Generate Gif double_arrow" at bounding box center [154, 200] width 73 height 11
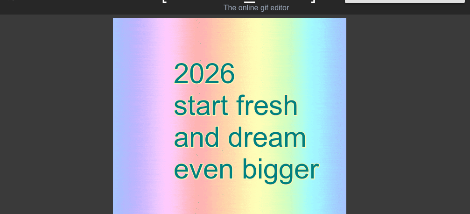
scroll to position [0, 0]
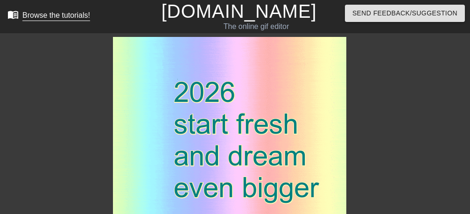
click at [44, 17] on div "Browse the tutorials!" at bounding box center [56, 15] width 68 height 8
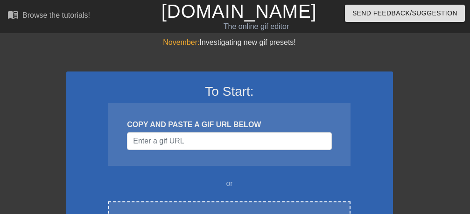
scroll to position [118, 0]
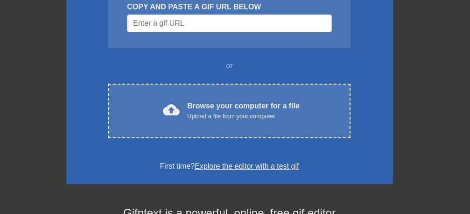
click at [249, 115] on div "Upload a file from your computer" at bounding box center [243, 116] width 112 height 9
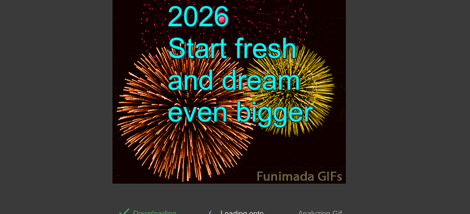
scroll to position [107, 0]
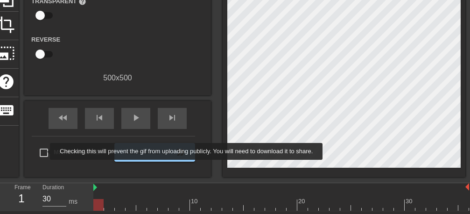
click at [44, 151] on input "Make Private" at bounding box center [44, 153] width 20 height 20
checkbox input "true"
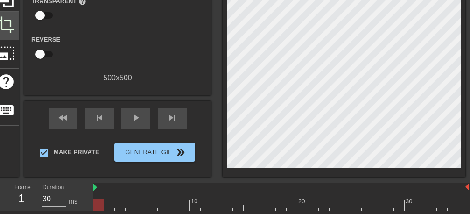
scroll to position [49, 0]
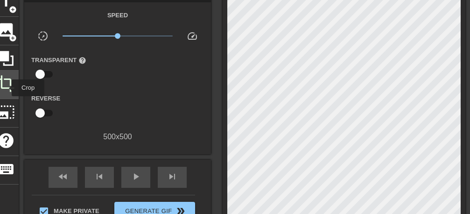
click at [6, 88] on span "crop" at bounding box center [6, 84] width 18 height 18
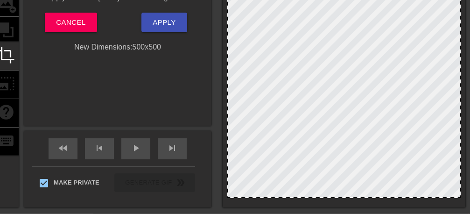
scroll to position [176, 0]
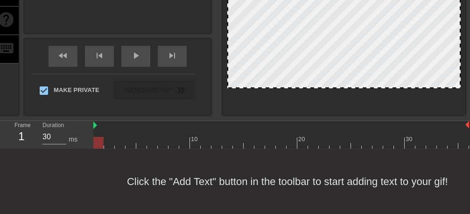
drag, startPoint x: 364, startPoint y: 97, endPoint x: 367, endPoint y: 79, distance: 17.6
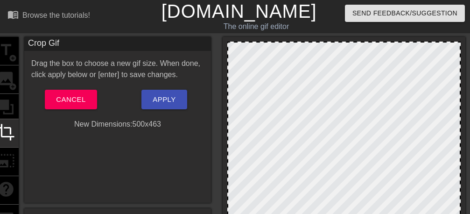
scroll to position [59, 0]
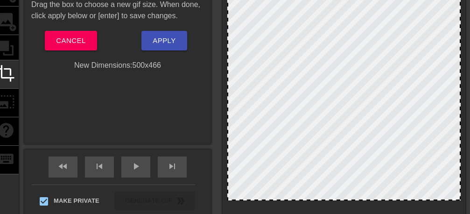
click at [354, 201] on div at bounding box center [343, 199] width 231 height 5
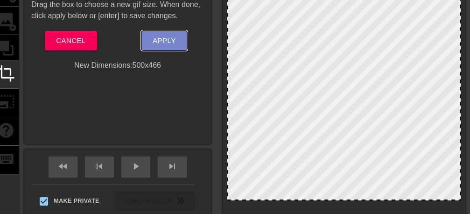
click at [166, 44] on span "Apply" at bounding box center [164, 41] width 23 height 12
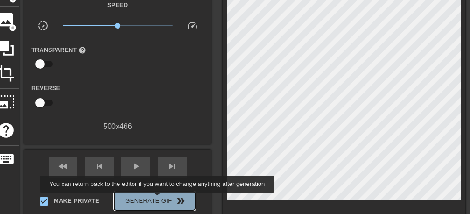
click at [160, 199] on span "Generate Gif double_arrow" at bounding box center [154, 200] width 73 height 11
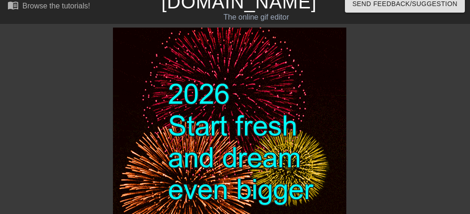
scroll to position [0, 0]
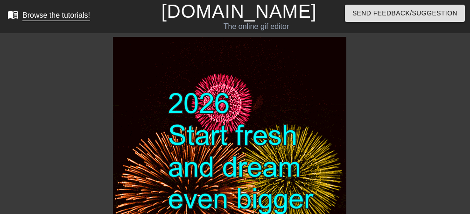
click at [50, 17] on div "Browse the tutorials!" at bounding box center [56, 15] width 68 height 8
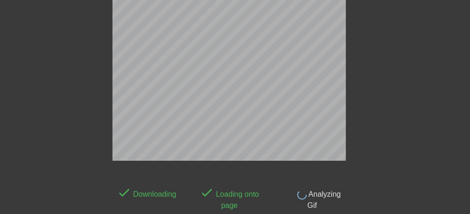
scroll to position [51, 0]
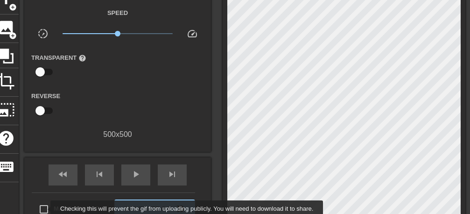
click at [44, 209] on input "Make Private" at bounding box center [44, 209] width 20 height 20
checkbox input "true"
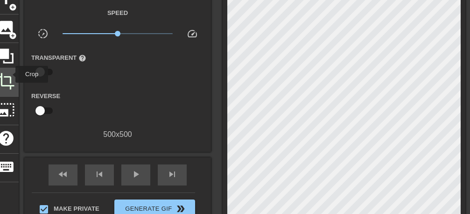
click at [9, 74] on span "crop" at bounding box center [6, 81] width 18 height 18
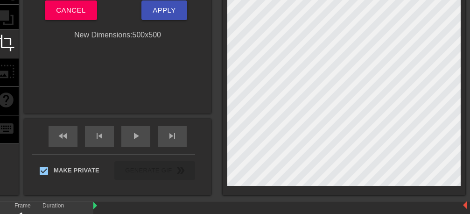
scroll to position [168, 0]
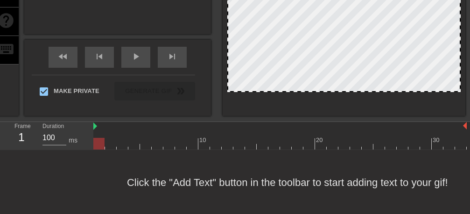
drag, startPoint x: 377, startPoint y: 105, endPoint x: 378, endPoint y: 90, distance: 14.5
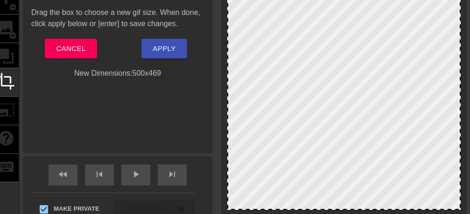
scroll to position [0, 0]
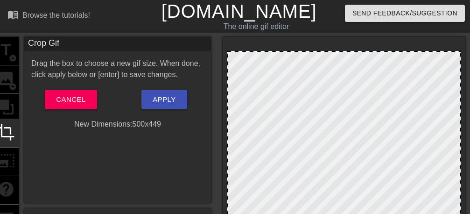
drag, startPoint x: 359, startPoint y: 42, endPoint x: 359, endPoint y: 51, distance: 9.3
click at [359, 51] on div at bounding box center [343, 51] width 231 height 5
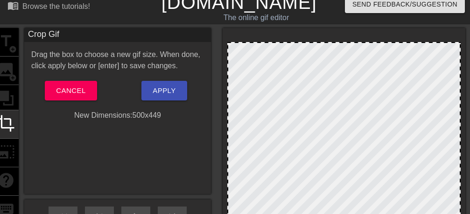
scroll to position [59, 0]
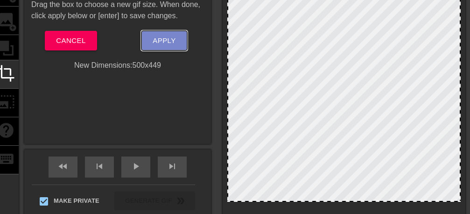
click at [165, 44] on span "Apply" at bounding box center [164, 41] width 23 height 12
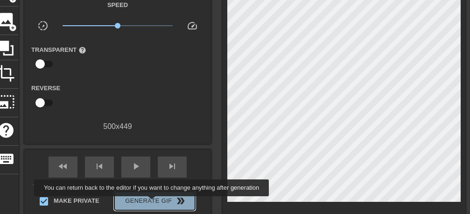
click at [154, 203] on span "Generate Gif double_arrow" at bounding box center [154, 200] width 73 height 11
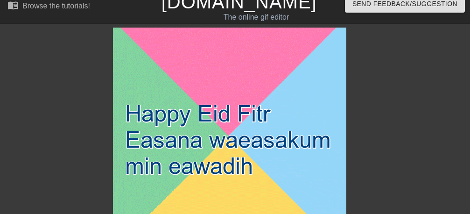
scroll to position [0, 0]
